Goal: Transaction & Acquisition: Purchase product/service

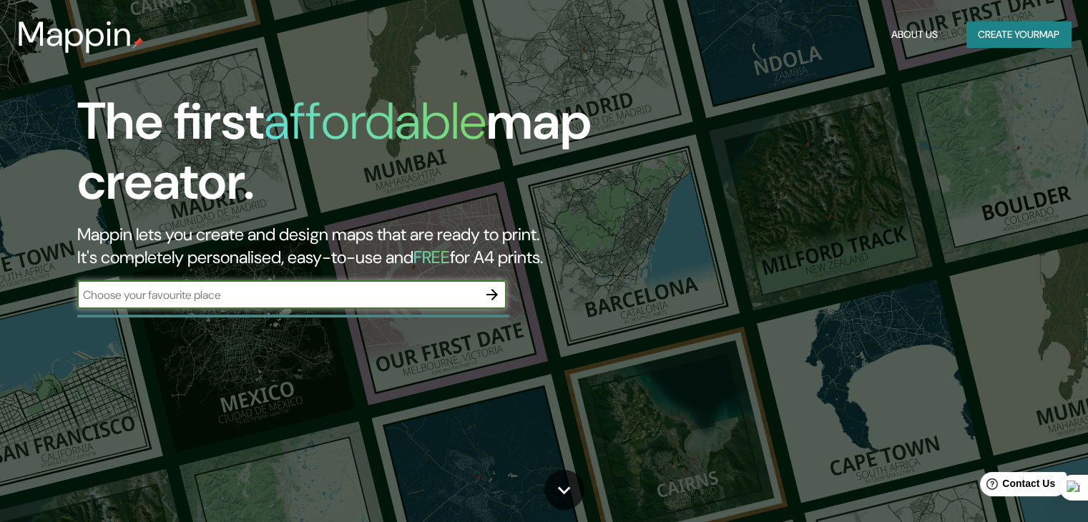
click at [439, 293] on input "text" at bounding box center [277, 295] width 401 height 16
type input "puerto natales"
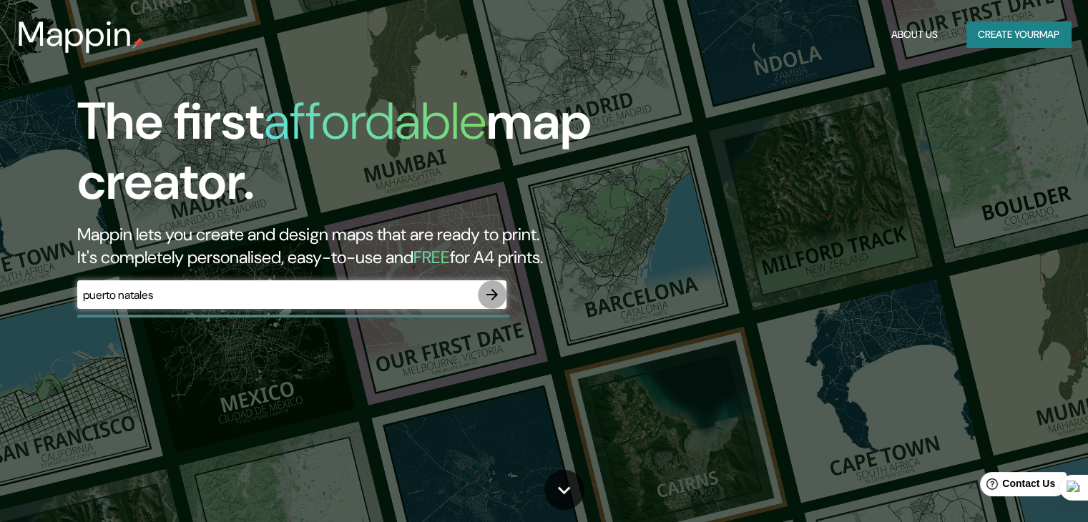
click at [489, 298] on icon "button" at bounding box center [492, 294] width 17 height 17
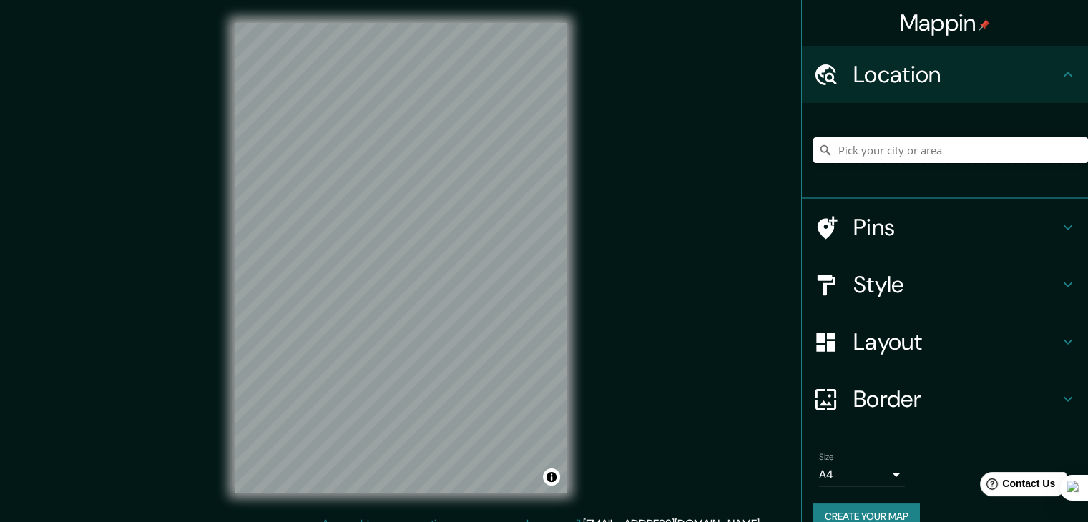
click at [864, 147] on input "Pick your city or area" at bounding box center [951, 150] width 275 height 26
click at [876, 142] on input "Pasaje Puerto Natales, [GEOGRAPHIC_DATA], Tarapacá 1100000, [GEOGRAPHIC_DATA]" at bounding box center [951, 150] width 275 height 26
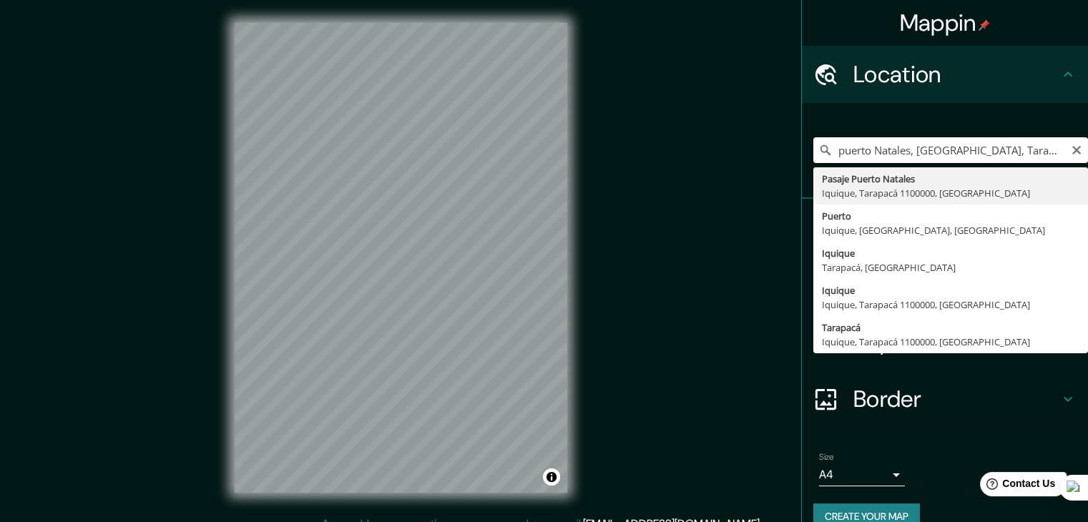
scroll to position [0, 20]
drag, startPoint x: 907, startPoint y: 149, endPoint x: 1098, endPoint y: 166, distance: 191.8
click at [1088, 166] on html "Mappin Location [GEOGRAPHIC_DATA], [GEOGRAPHIC_DATA], Tarapacá 1100000, [GEOGRA…" at bounding box center [544, 261] width 1088 height 522
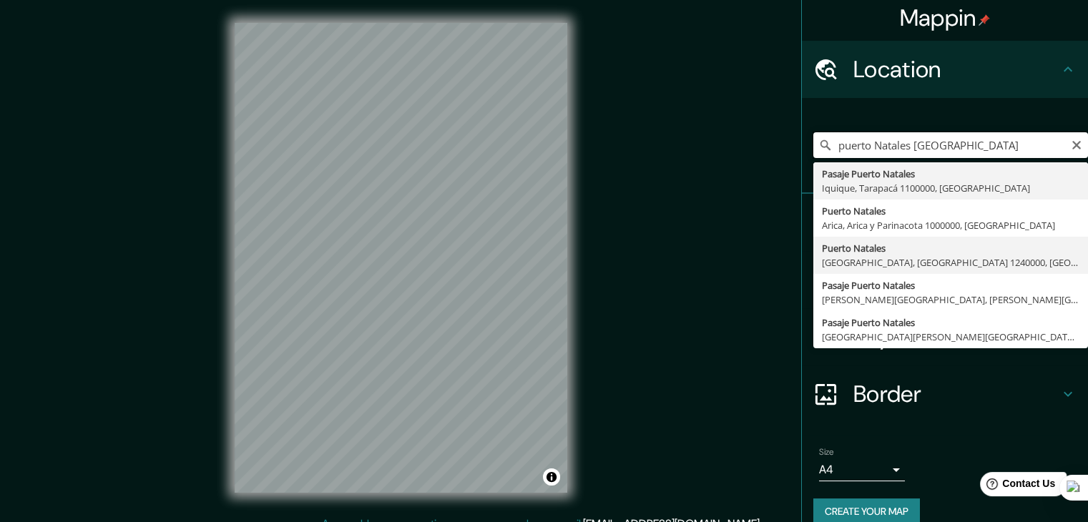
scroll to position [0, 0]
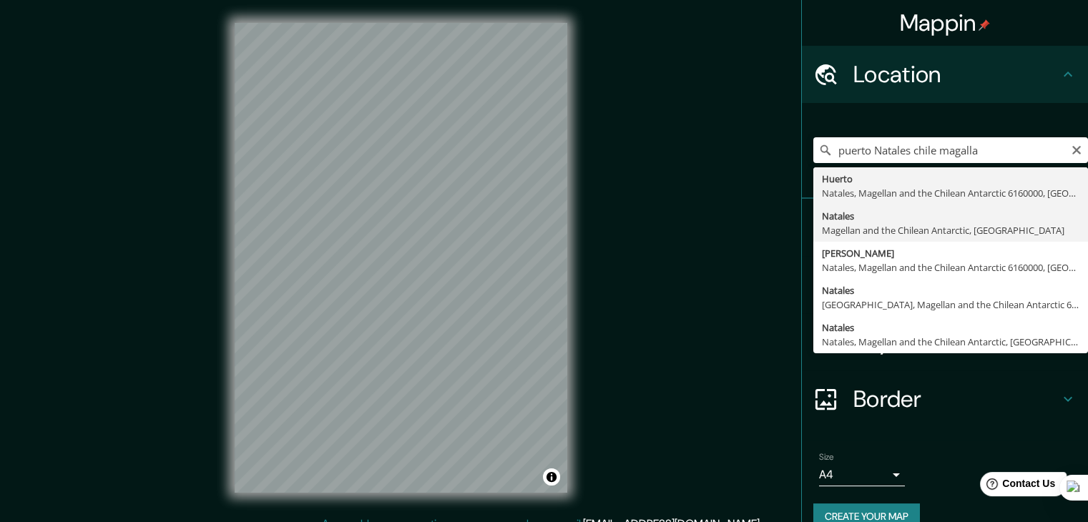
type input "Natales, Magellan and the Chilean Antarctic, [GEOGRAPHIC_DATA]"
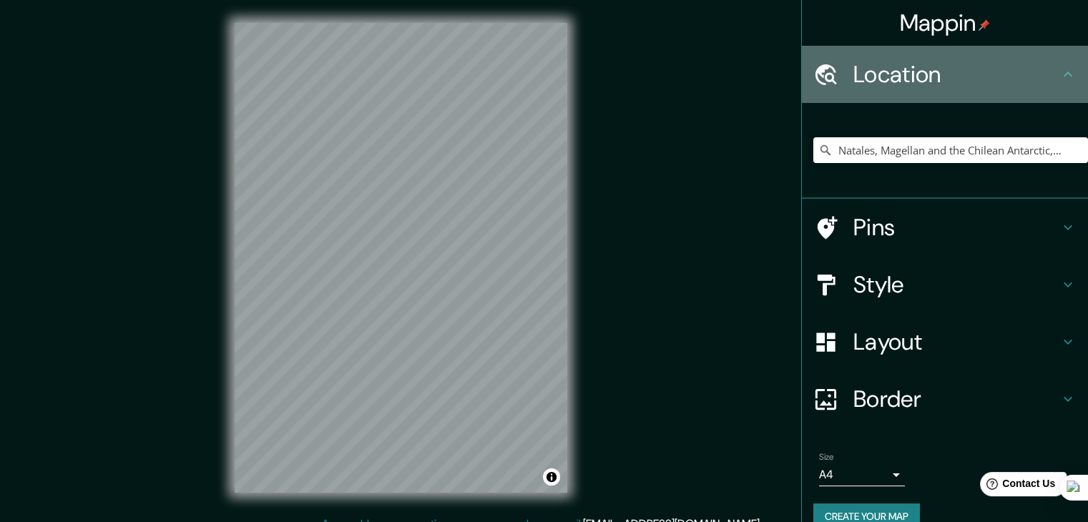
click at [967, 79] on h4 "Location" at bounding box center [957, 74] width 206 height 29
click at [1060, 66] on icon at bounding box center [1068, 74] width 17 height 17
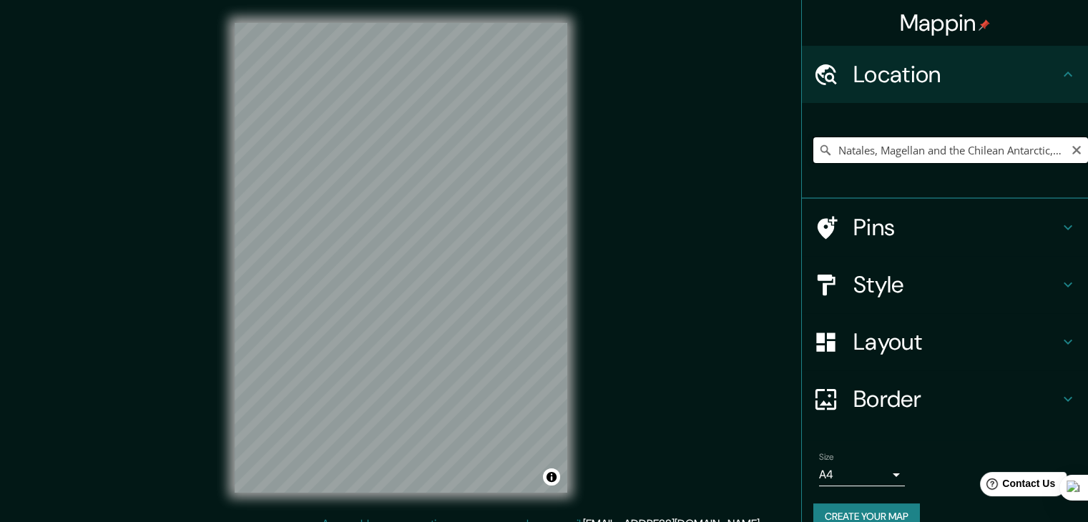
click at [1025, 142] on input "Natales, Magellan and the Chilean Antarctic, [GEOGRAPHIC_DATA]" at bounding box center [951, 150] width 275 height 26
click at [1071, 150] on icon "Clear" at bounding box center [1076, 150] width 11 height 11
click at [912, 139] on input "Pick your city or area" at bounding box center [951, 150] width 275 height 26
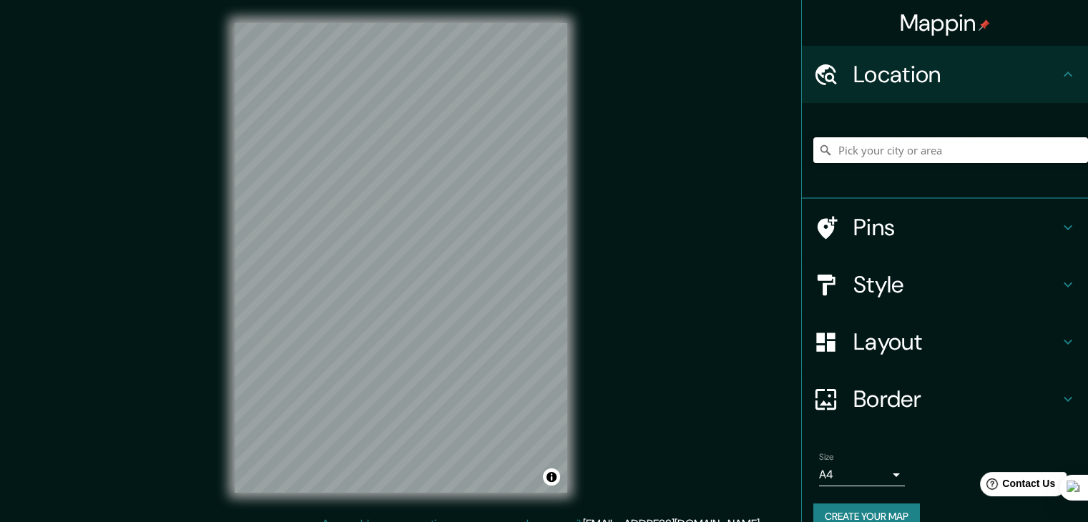
click at [912, 139] on input "Pick your city or area" at bounding box center [951, 150] width 275 height 26
paste input "-51.708316802067976, -72.50765775066053"
click at [836, 139] on input "-51.708316802067976, -72.50765775066053" at bounding box center [951, 150] width 275 height 26
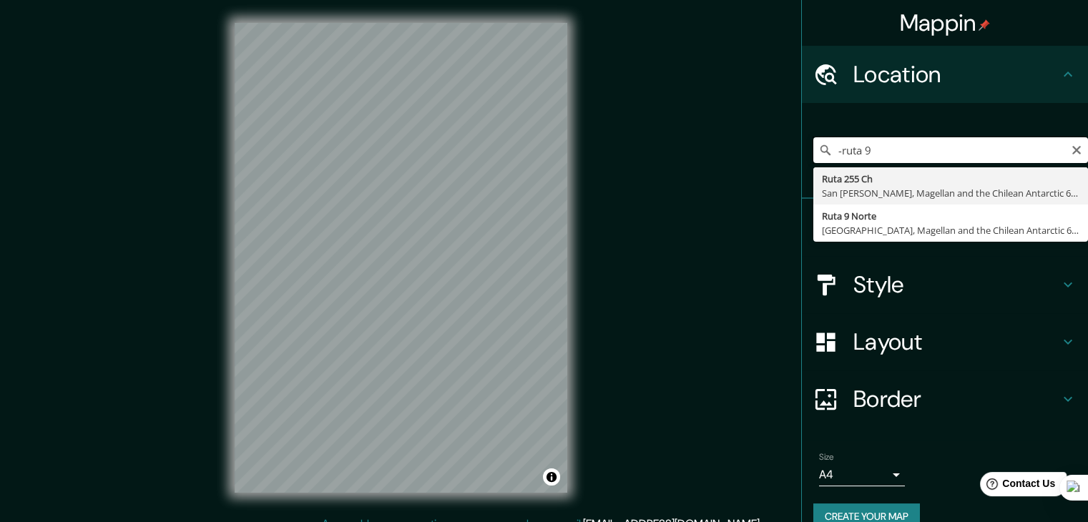
click at [829, 144] on input "-ruta 9" at bounding box center [951, 150] width 275 height 26
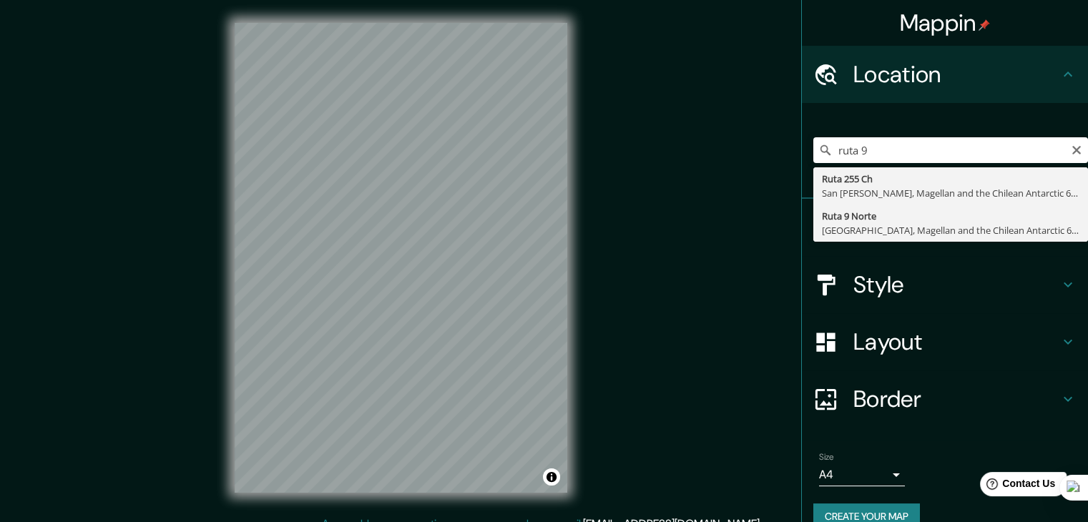
type input "Ruta 9 Norte, [GEOGRAPHIC_DATA], [GEOGRAPHIC_DATA] and the Chilean Antarctic 62…"
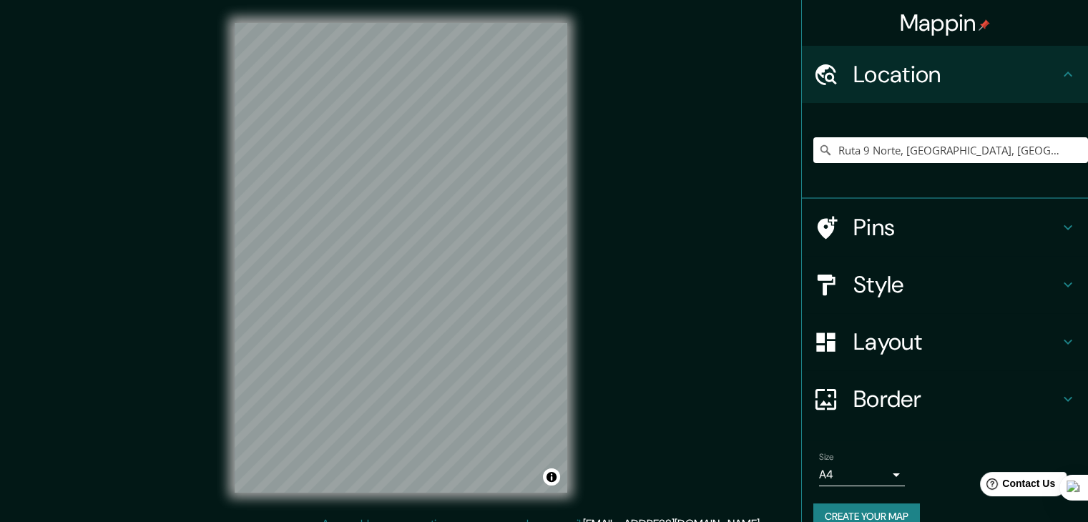
click at [597, 522] on html "Mappin Location [GEOGRAPHIC_DATA], [GEOGRAPHIC_DATA], [GEOGRAPHIC_DATA] and the…" at bounding box center [544, 261] width 1088 height 522
click at [688, 389] on div "Mappin Location [GEOGRAPHIC_DATA], [GEOGRAPHIC_DATA], [GEOGRAPHIC_DATA] and the…" at bounding box center [544, 269] width 1088 height 539
click at [426, 500] on div "© Mapbox © OpenStreetMap Improve this map" at bounding box center [401, 258] width 379 height 516
drag, startPoint x: 855, startPoint y: 492, endPoint x: 863, endPoint y: 473, distance: 20.9
click at [863, 473] on div "Size A4 single Create your map" at bounding box center [945, 493] width 263 height 95
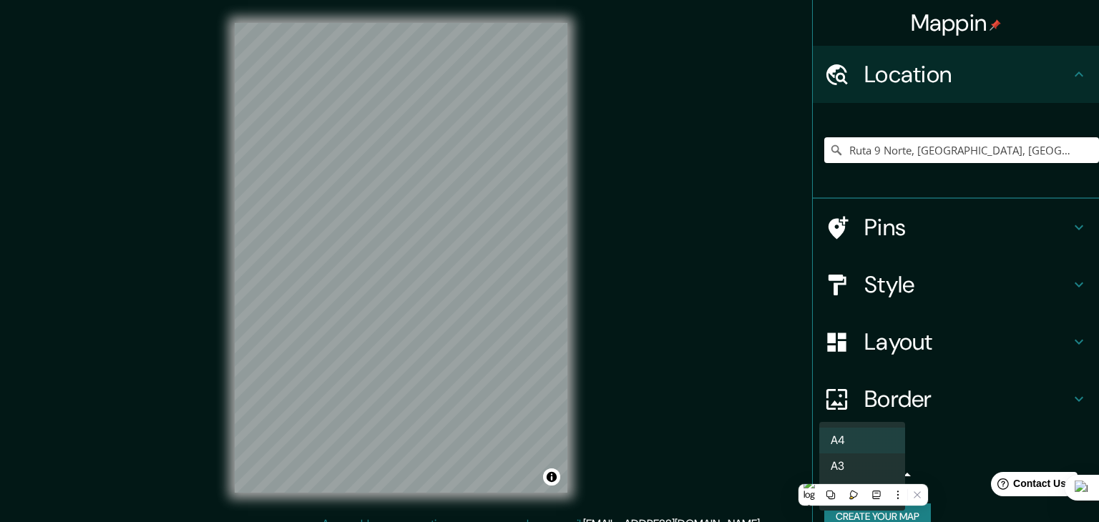
click at [879, 470] on body "Mappin Location [GEOGRAPHIC_DATA], [GEOGRAPHIC_DATA], [GEOGRAPHIC_DATA] and the…" at bounding box center [549, 261] width 1099 height 522
click at [877, 467] on li "A3" at bounding box center [862, 467] width 86 height 26
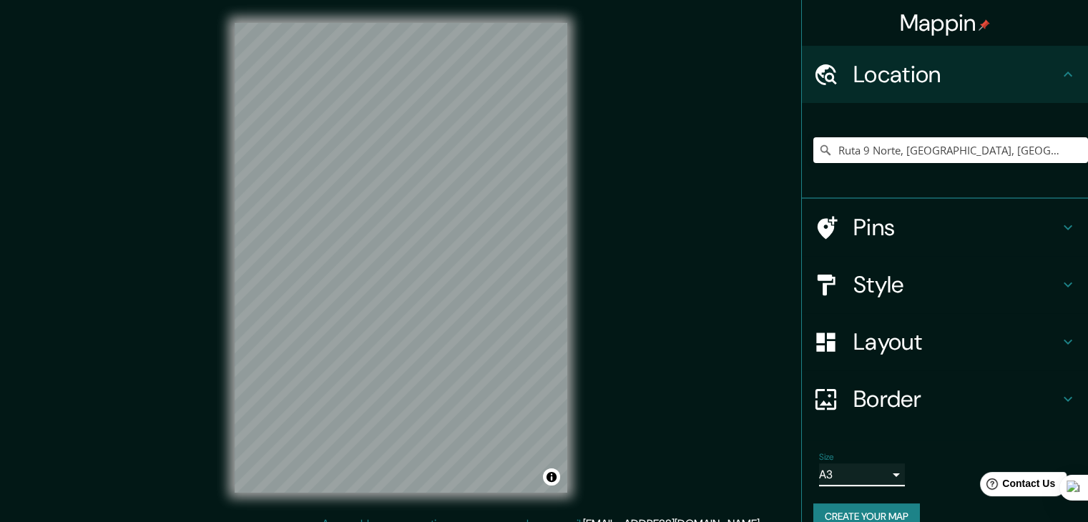
scroll to position [24, 0]
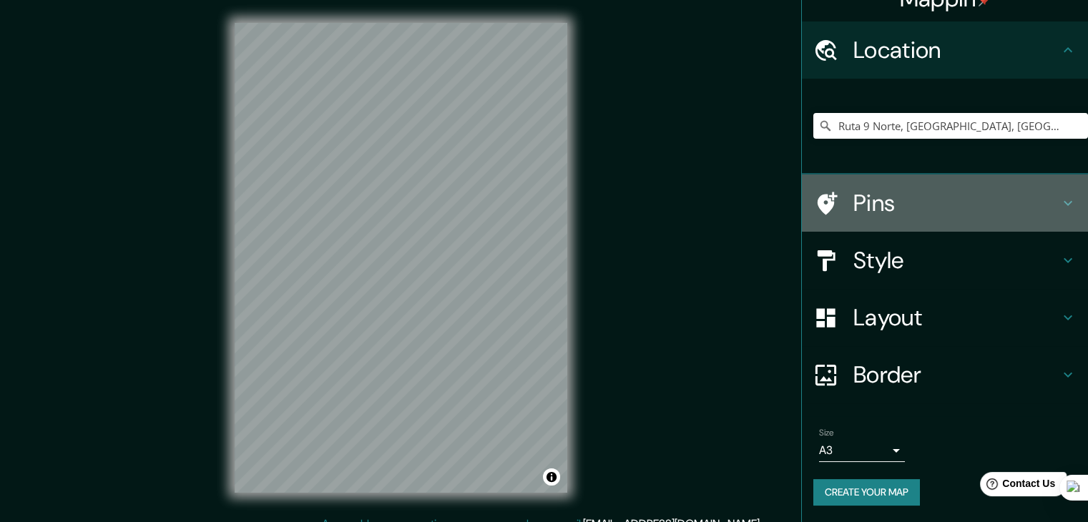
click at [968, 213] on h4 "Pins" at bounding box center [957, 203] width 206 height 29
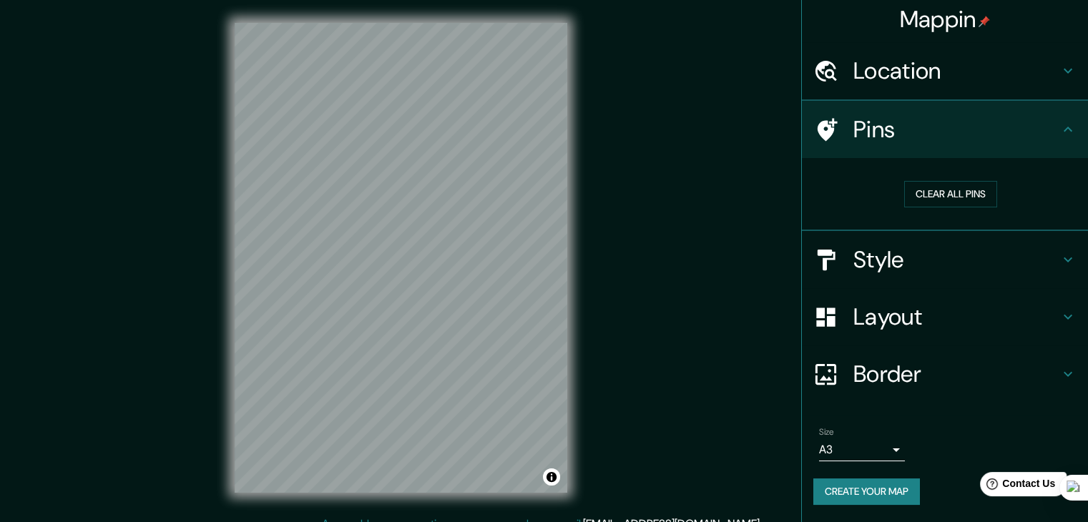
scroll to position [3, 0]
click at [944, 260] on h4 "Style" at bounding box center [957, 261] width 206 height 29
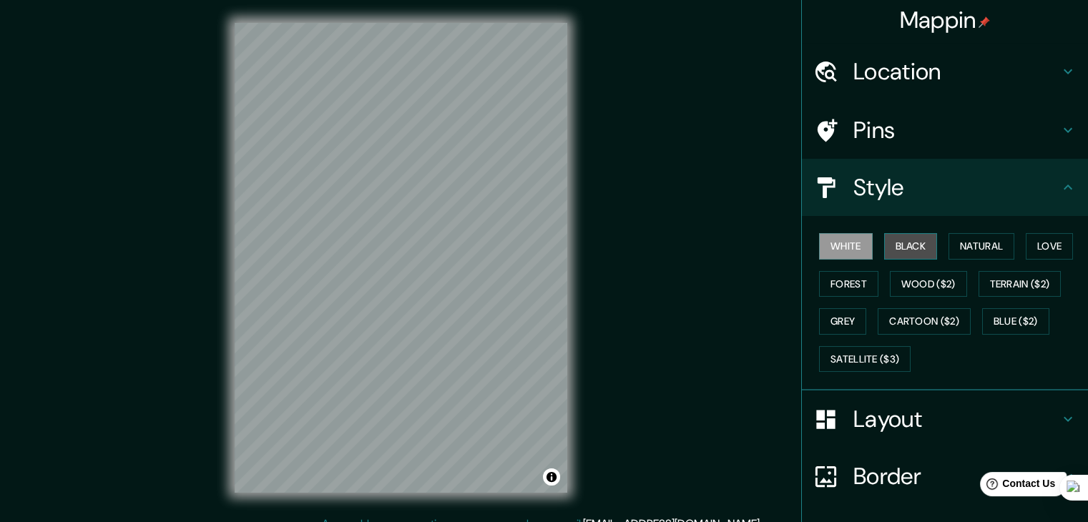
click at [891, 245] on button "Black" at bounding box center [911, 246] width 54 height 26
click at [965, 238] on button "Natural" at bounding box center [982, 246] width 66 height 26
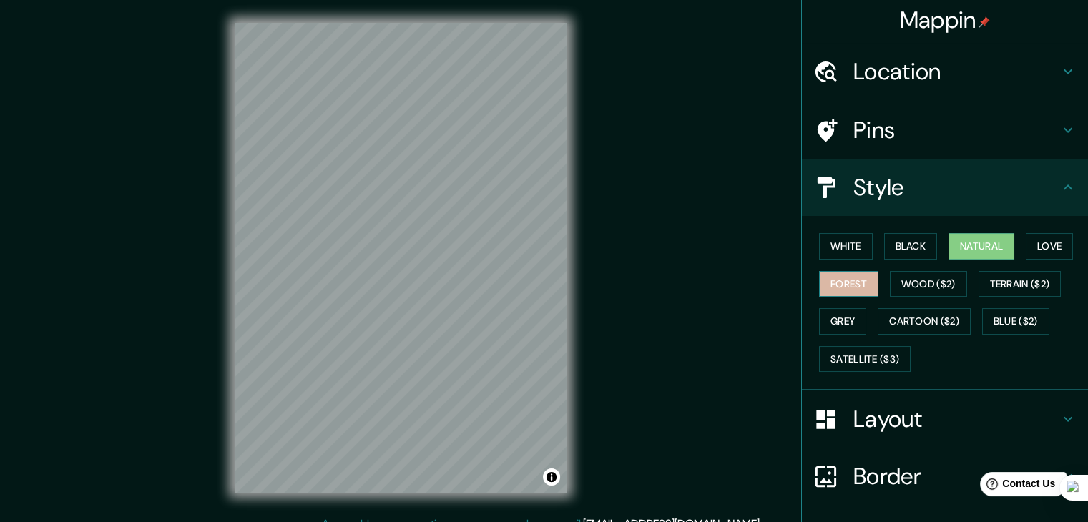
click at [831, 271] on button "Forest" at bounding box center [848, 284] width 59 height 26
click at [1030, 249] on button "Love" at bounding box center [1049, 246] width 47 height 26
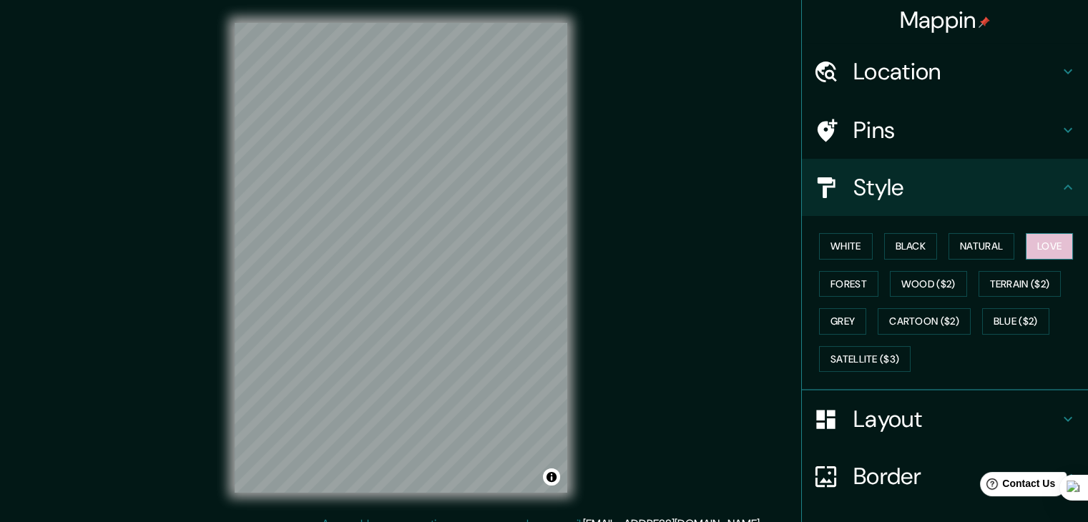
click at [1030, 249] on button "Love" at bounding box center [1049, 246] width 47 height 26
click at [830, 321] on button "Grey" at bounding box center [842, 321] width 47 height 26
click at [899, 251] on button "Black" at bounding box center [911, 246] width 54 height 26
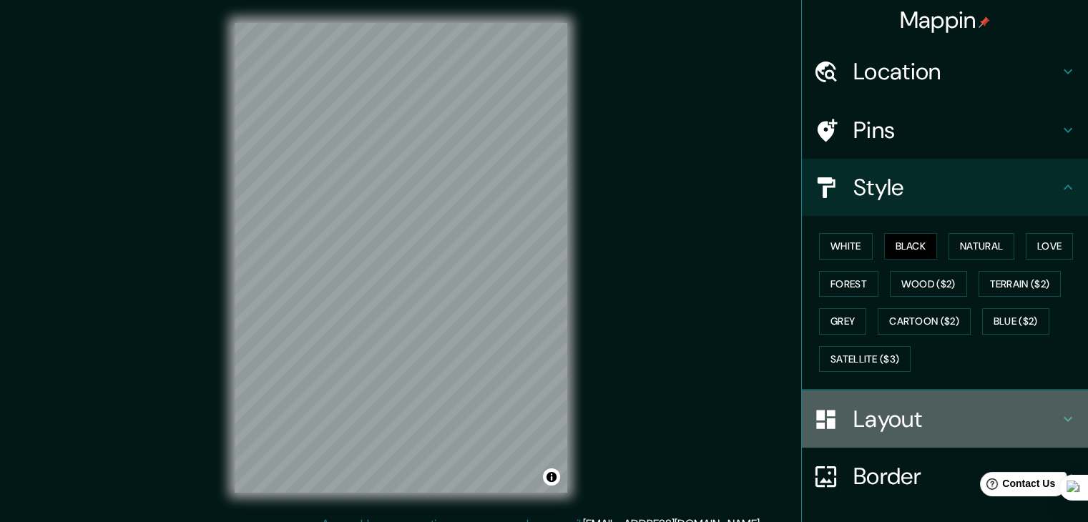
click at [864, 391] on div "Layout" at bounding box center [945, 419] width 286 height 57
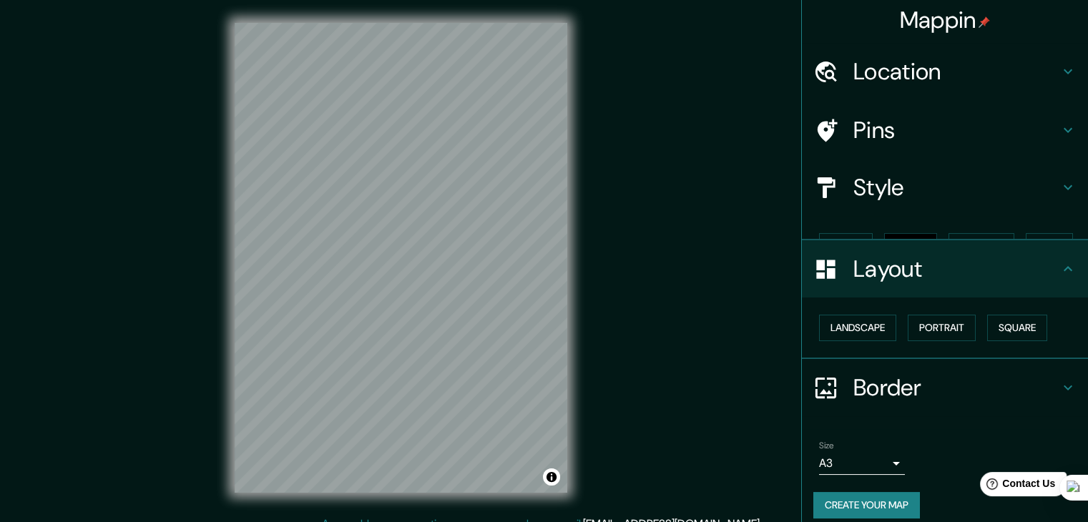
scroll to position [0, 0]
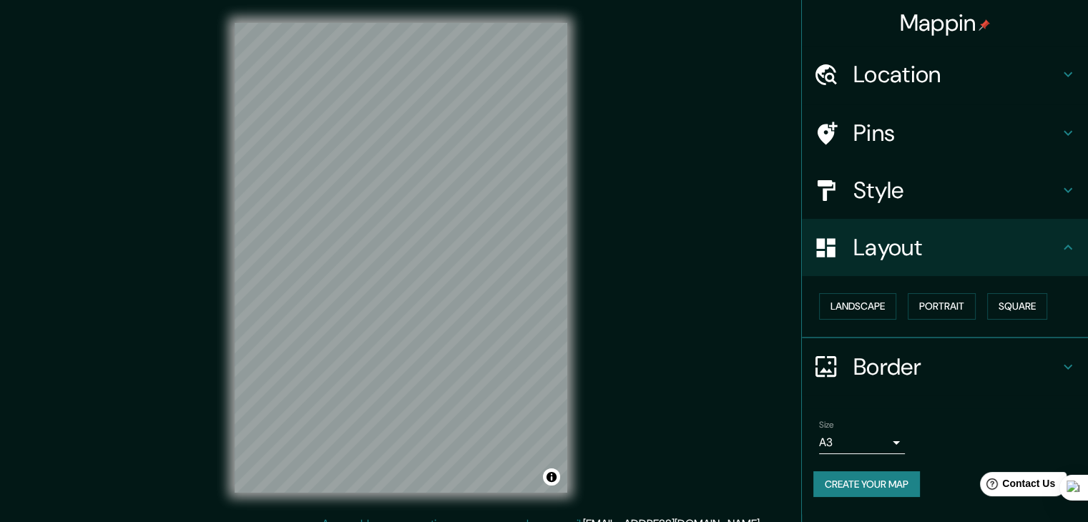
click at [879, 318] on button "Landscape" at bounding box center [857, 306] width 77 height 26
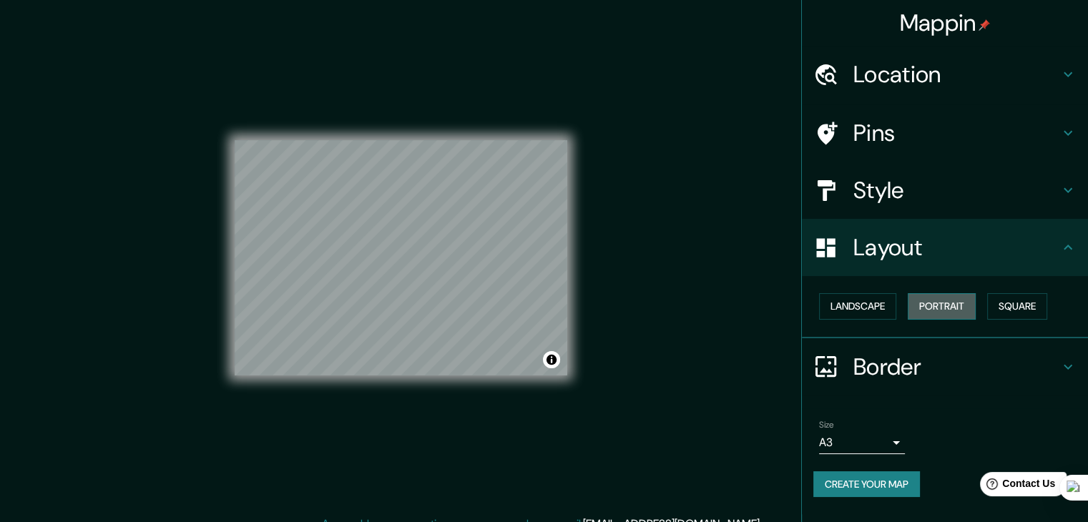
click at [928, 312] on button "Portrait" at bounding box center [942, 306] width 68 height 26
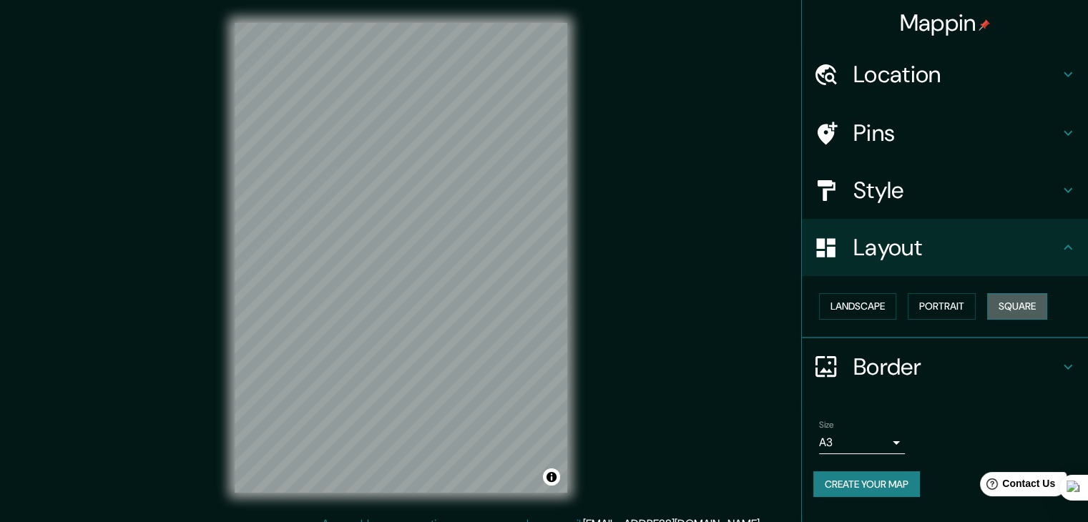
click at [1010, 303] on button "Square" at bounding box center [1017, 306] width 60 height 26
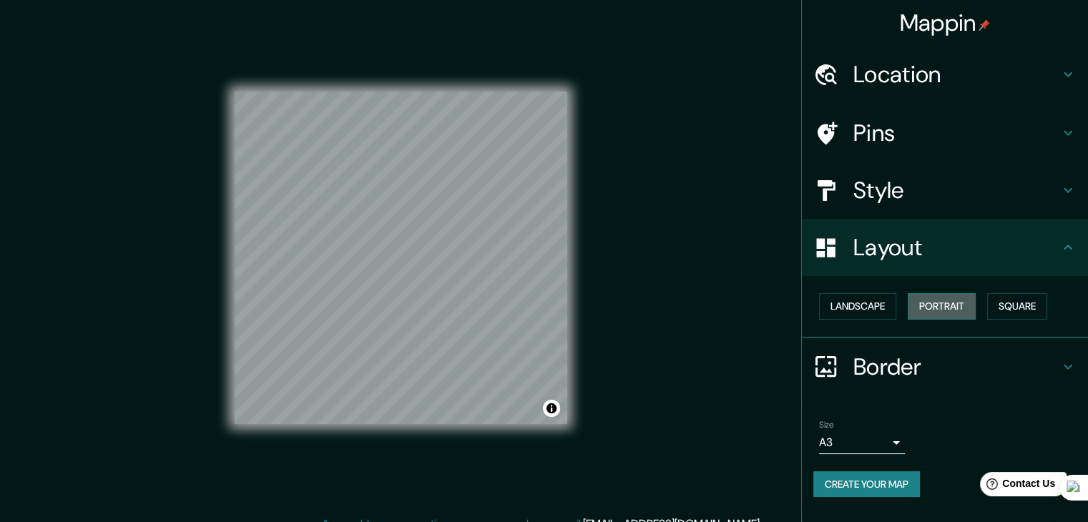
click at [969, 300] on button "Portrait" at bounding box center [942, 306] width 68 height 26
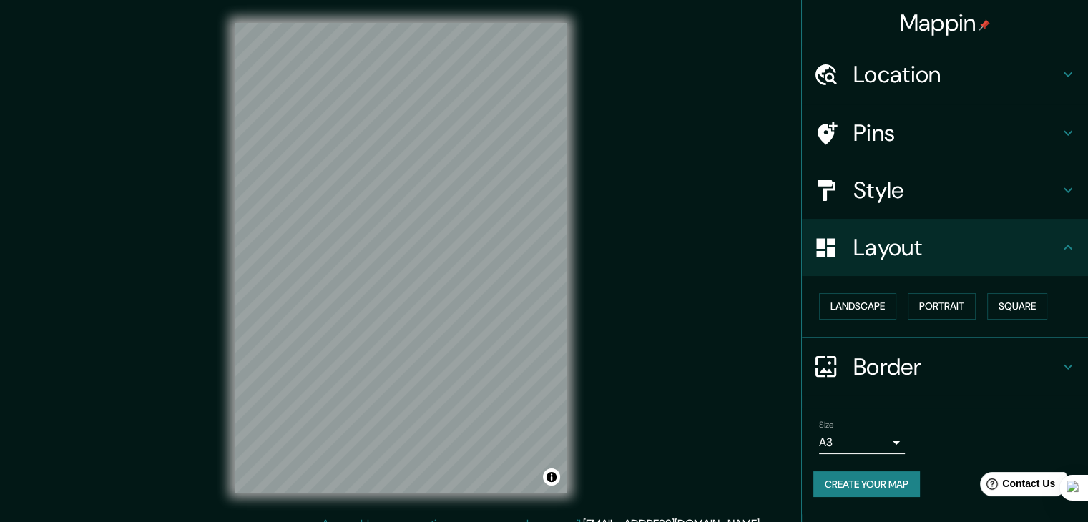
scroll to position [16, 0]
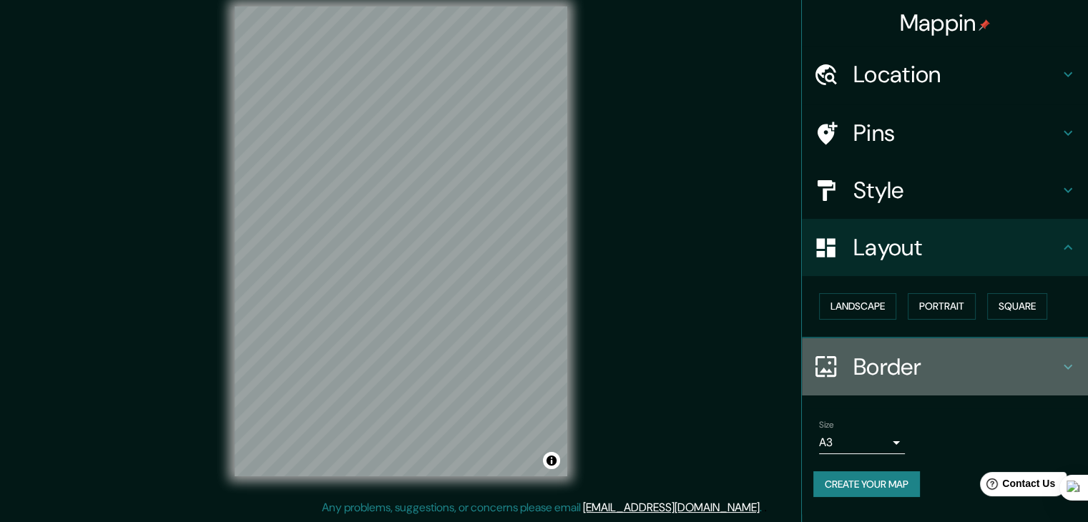
click at [891, 359] on h4 "Border" at bounding box center [957, 367] width 206 height 29
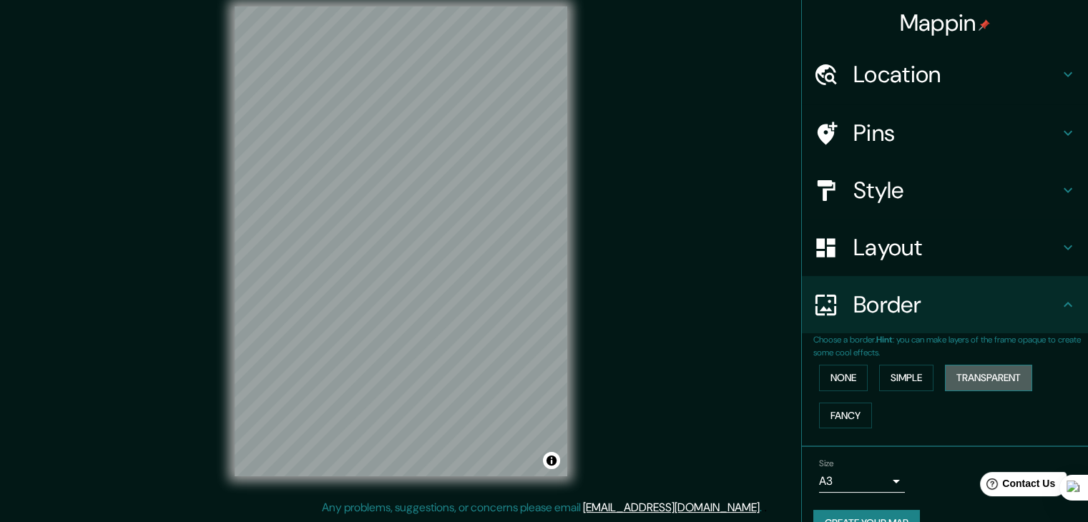
click at [962, 385] on button "Transparent" at bounding box center [988, 378] width 87 height 26
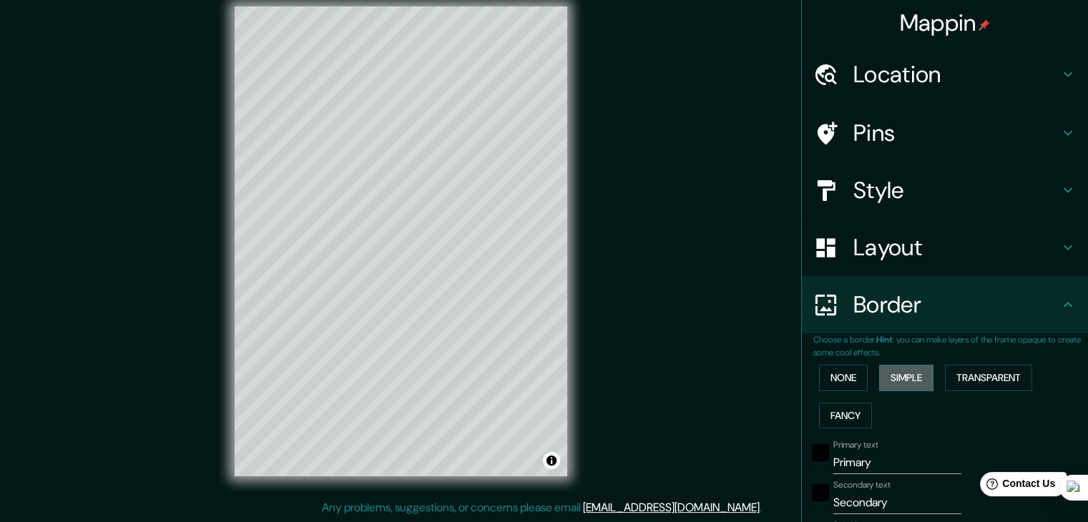
click at [907, 376] on button "Simple" at bounding box center [906, 378] width 54 height 26
click at [842, 371] on button "None" at bounding box center [843, 378] width 49 height 26
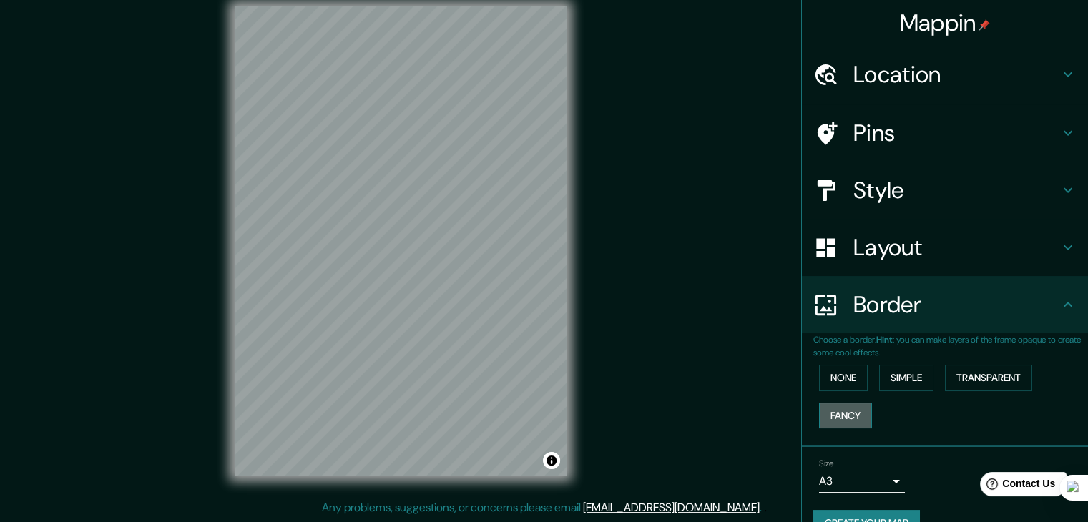
click at [843, 404] on button "Fancy" at bounding box center [845, 416] width 53 height 26
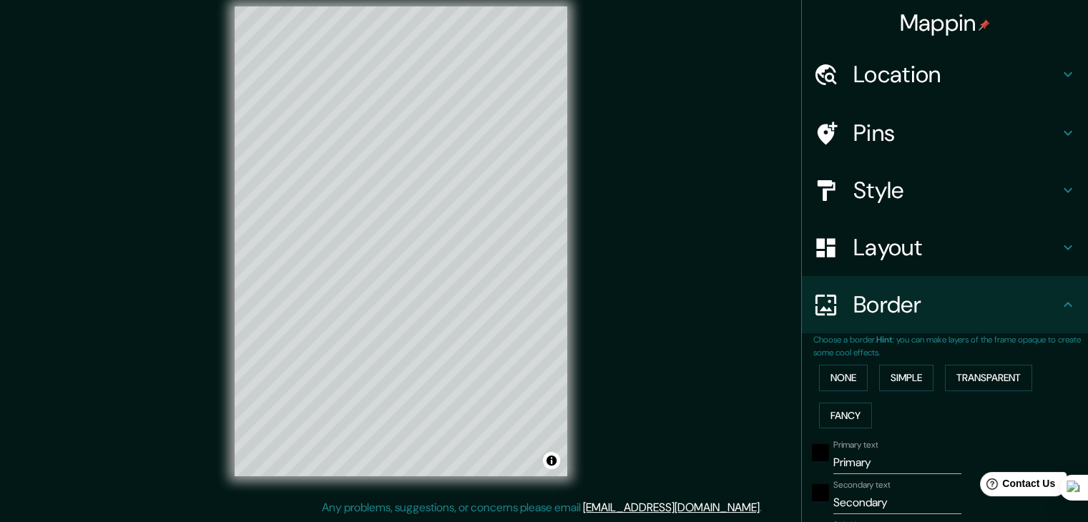
click at [844, 352] on p "Choose a border. Hint : you can make layers of the frame opaque to create some …" at bounding box center [951, 346] width 275 height 26
click at [835, 376] on button "None" at bounding box center [843, 378] width 49 height 26
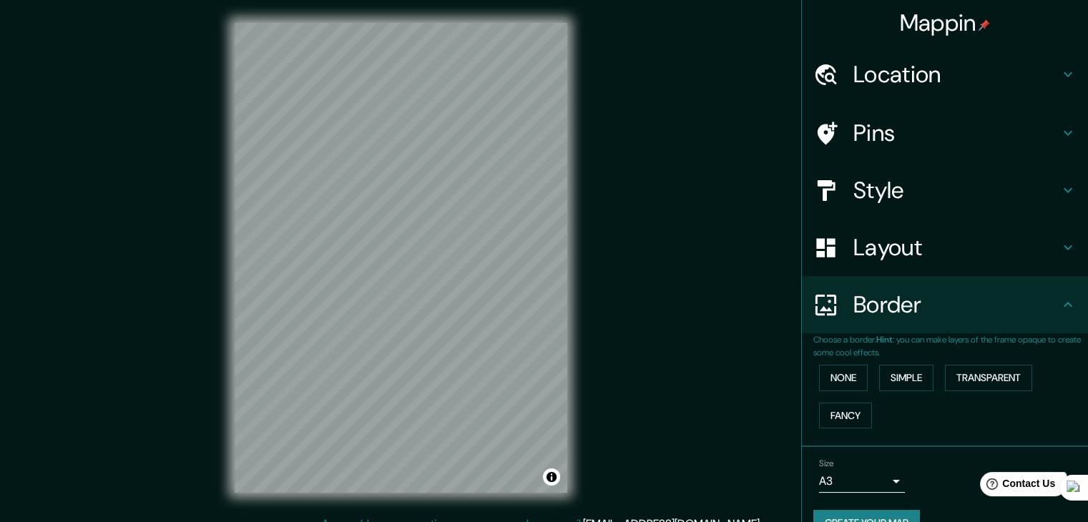
scroll to position [0, 0]
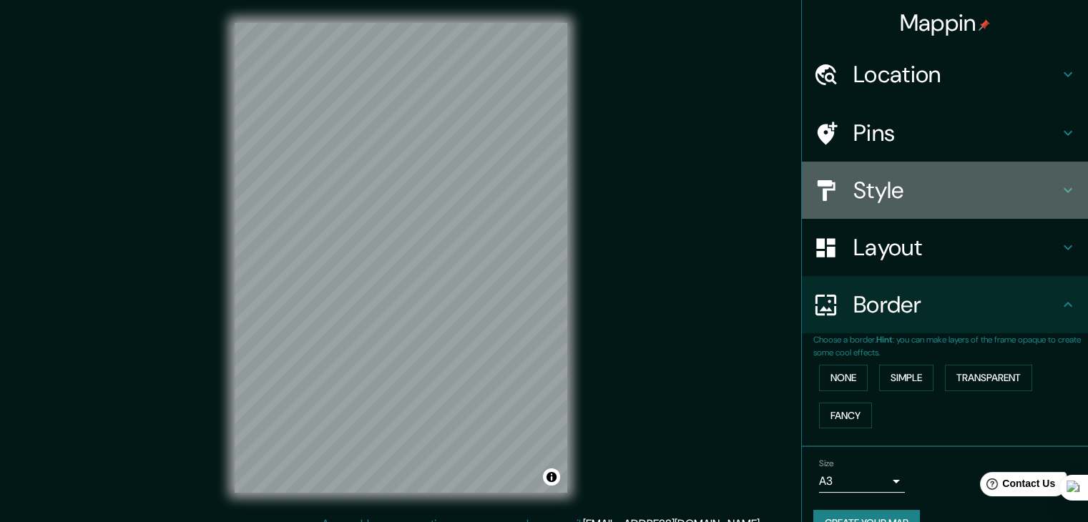
click at [962, 173] on div "Style" at bounding box center [945, 190] width 286 height 57
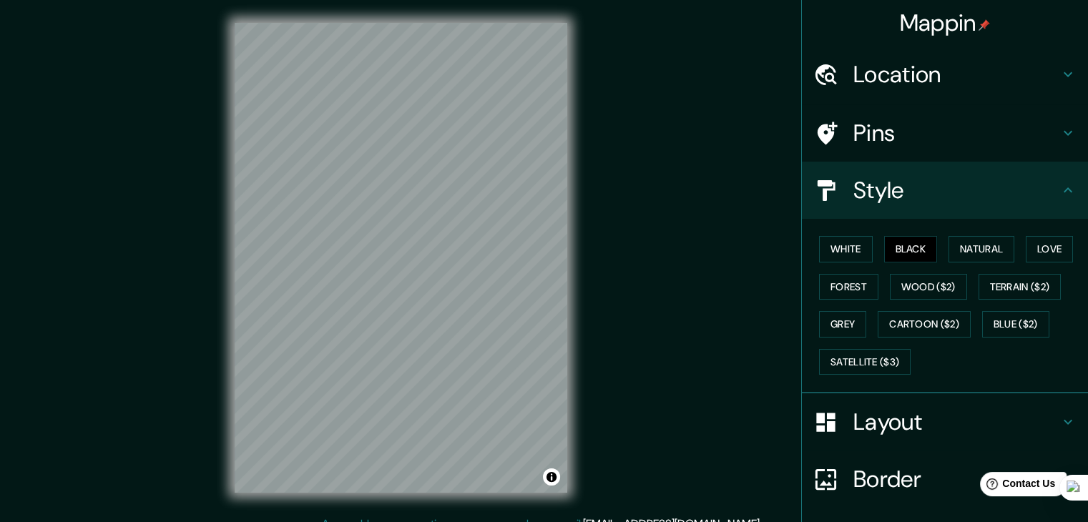
click at [939, 130] on h4 "Pins" at bounding box center [957, 133] width 206 height 29
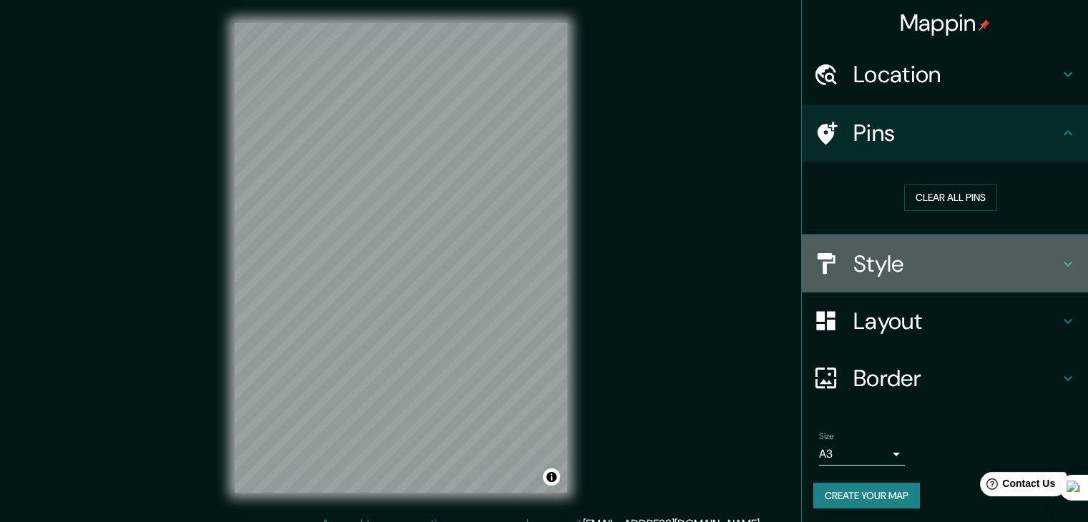
click at [858, 260] on h4 "Style" at bounding box center [957, 264] width 206 height 29
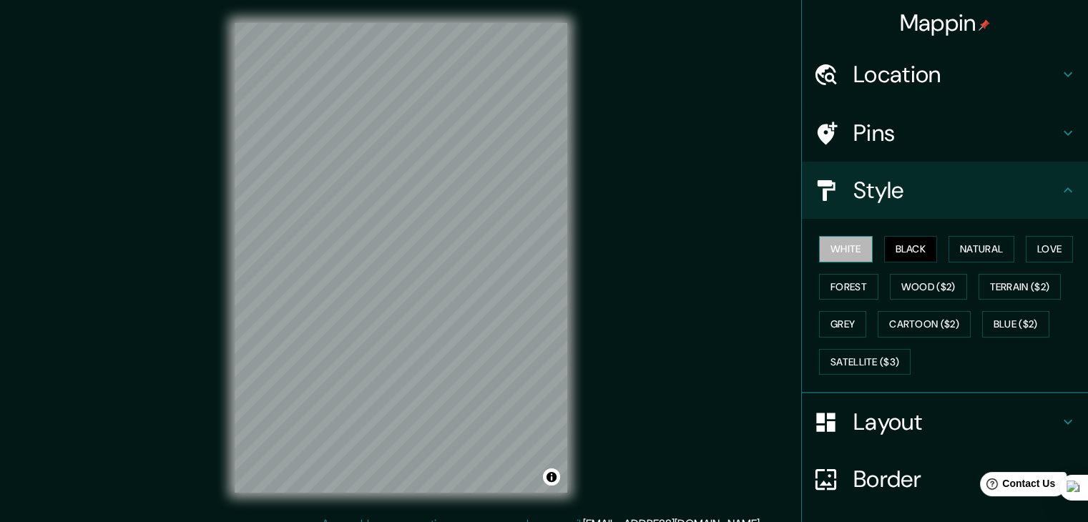
click at [837, 246] on button "White" at bounding box center [846, 249] width 54 height 26
click at [887, 250] on button "Black" at bounding box center [911, 249] width 54 height 26
click at [601, 522] on html "Mappin Location [GEOGRAPHIC_DATA], [GEOGRAPHIC_DATA], Magellan and the Chilean …" at bounding box center [544, 261] width 1088 height 522
click at [321, 522] on html "Mappin Location [GEOGRAPHIC_DATA], [GEOGRAPHIC_DATA], Magellan and the Chilean …" at bounding box center [544, 261] width 1088 height 522
click at [904, 135] on h4 "Pins" at bounding box center [957, 133] width 206 height 29
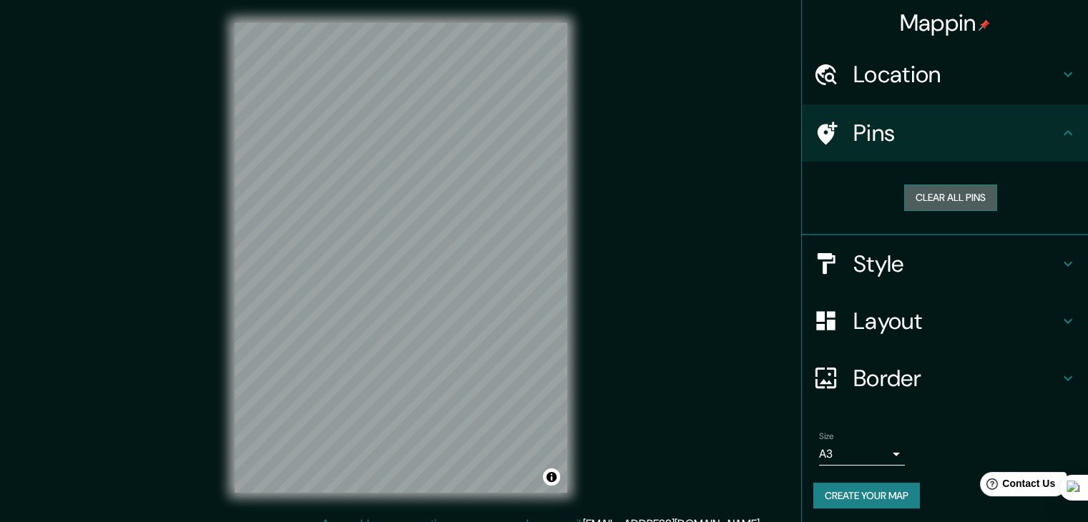
click at [924, 203] on button "Clear all pins" at bounding box center [950, 198] width 93 height 26
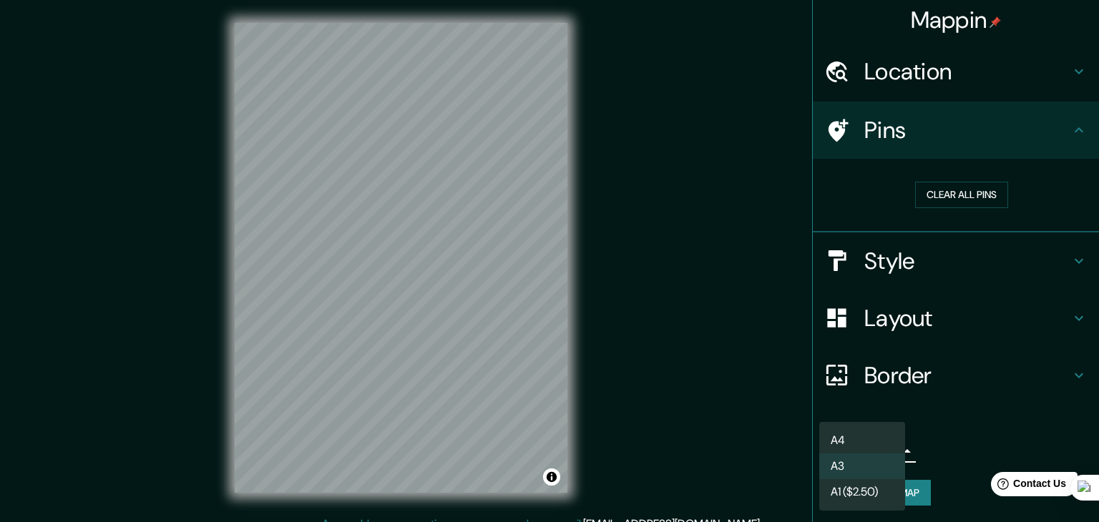
click at [879, 455] on body "Mappin Location [GEOGRAPHIC_DATA], [GEOGRAPHIC_DATA], [GEOGRAPHIC_DATA] and the…" at bounding box center [549, 261] width 1099 height 522
click at [970, 444] on div at bounding box center [549, 261] width 1099 height 522
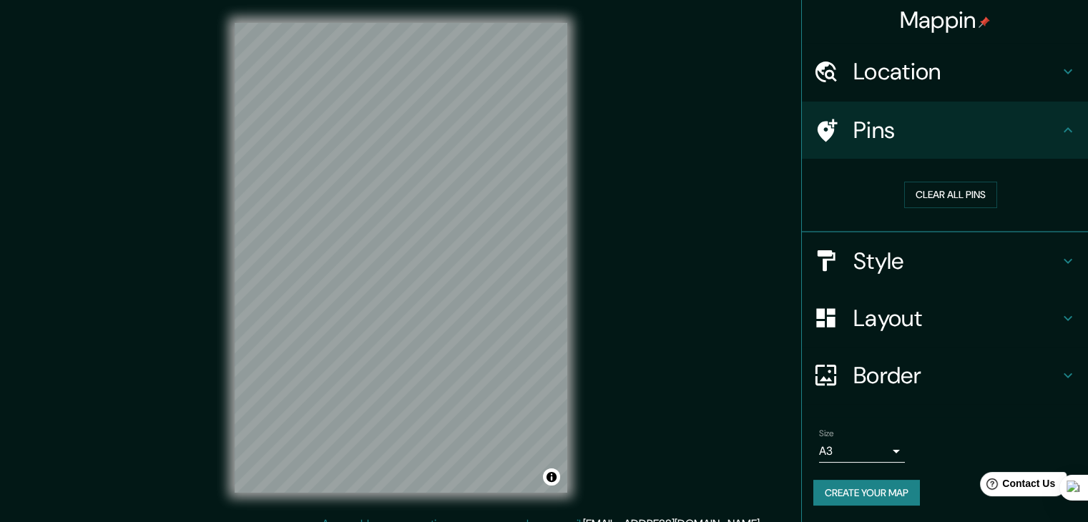
drag, startPoint x: 970, startPoint y: 444, endPoint x: 888, endPoint y: 437, distance: 81.8
click at [888, 437] on div "Size A3 a4" at bounding box center [945, 446] width 263 height 46
drag, startPoint x: 888, startPoint y: 437, endPoint x: 873, endPoint y: 462, distance: 28.6
click at [873, 462] on div "Size A3 a4" at bounding box center [945, 446] width 263 height 46
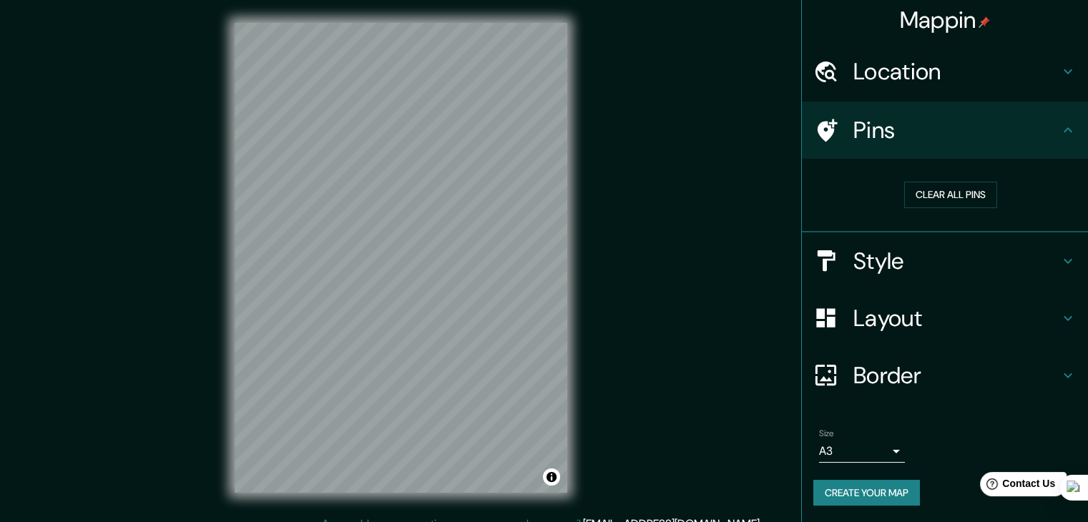
click at [894, 445] on div "Size A3 a4" at bounding box center [945, 446] width 263 height 46
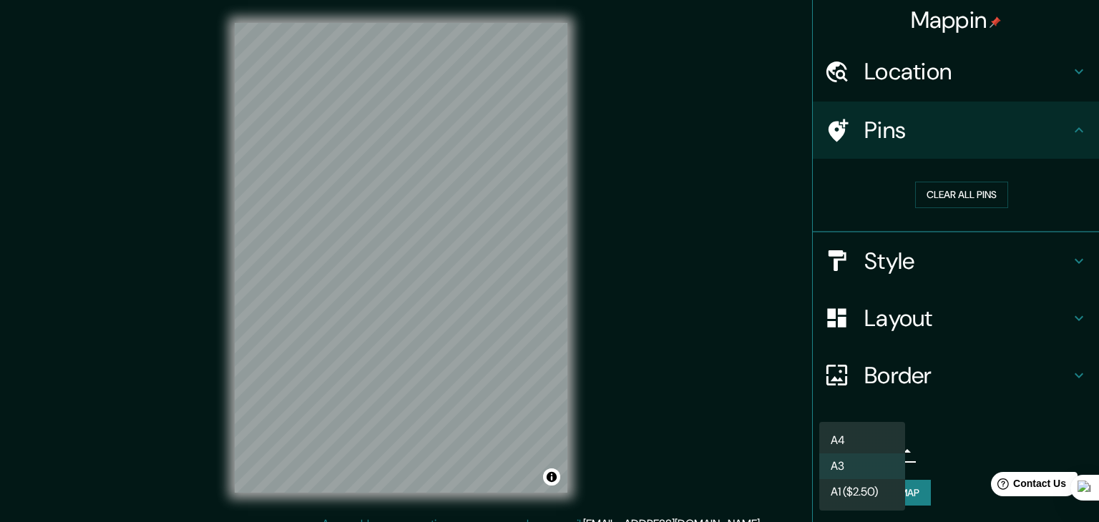
click at [877, 451] on body "Mappin Location [GEOGRAPHIC_DATA], [GEOGRAPHIC_DATA], [GEOGRAPHIC_DATA] and the…" at bounding box center [549, 261] width 1099 height 522
click at [867, 447] on li "A4" at bounding box center [862, 441] width 86 height 26
click at [839, 450] on body "Mappin Location [GEOGRAPHIC_DATA], [GEOGRAPHIC_DATA], [GEOGRAPHIC_DATA] and the…" at bounding box center [549, 261] width 1099 height 522
click at [849, 498] on li "A1 ($2.50)" at bounding box center [862, 492] width 86 height 26
type input "a3"
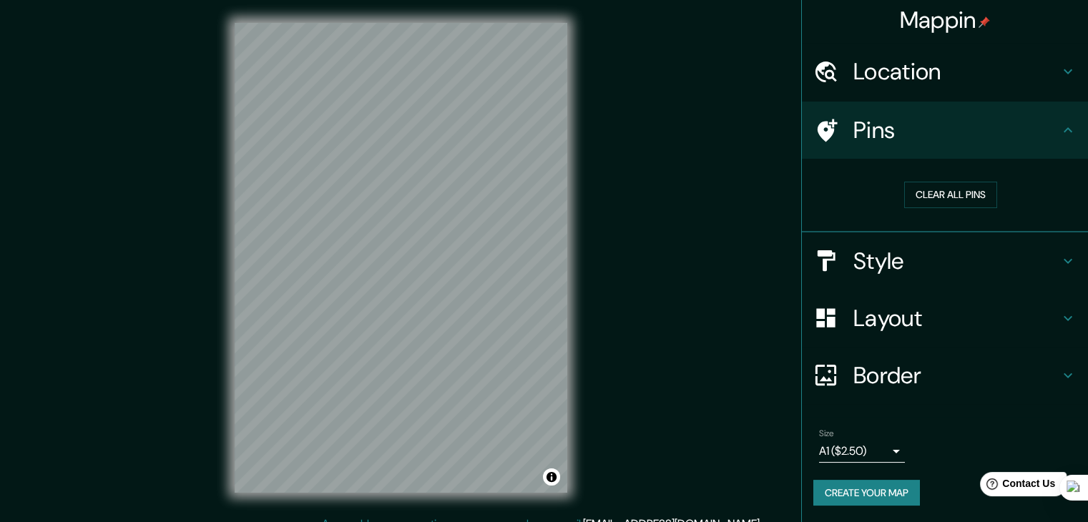
scroll to position [16, 0]
